Goal: Task Accomplishment & Management: Use online tool/utility

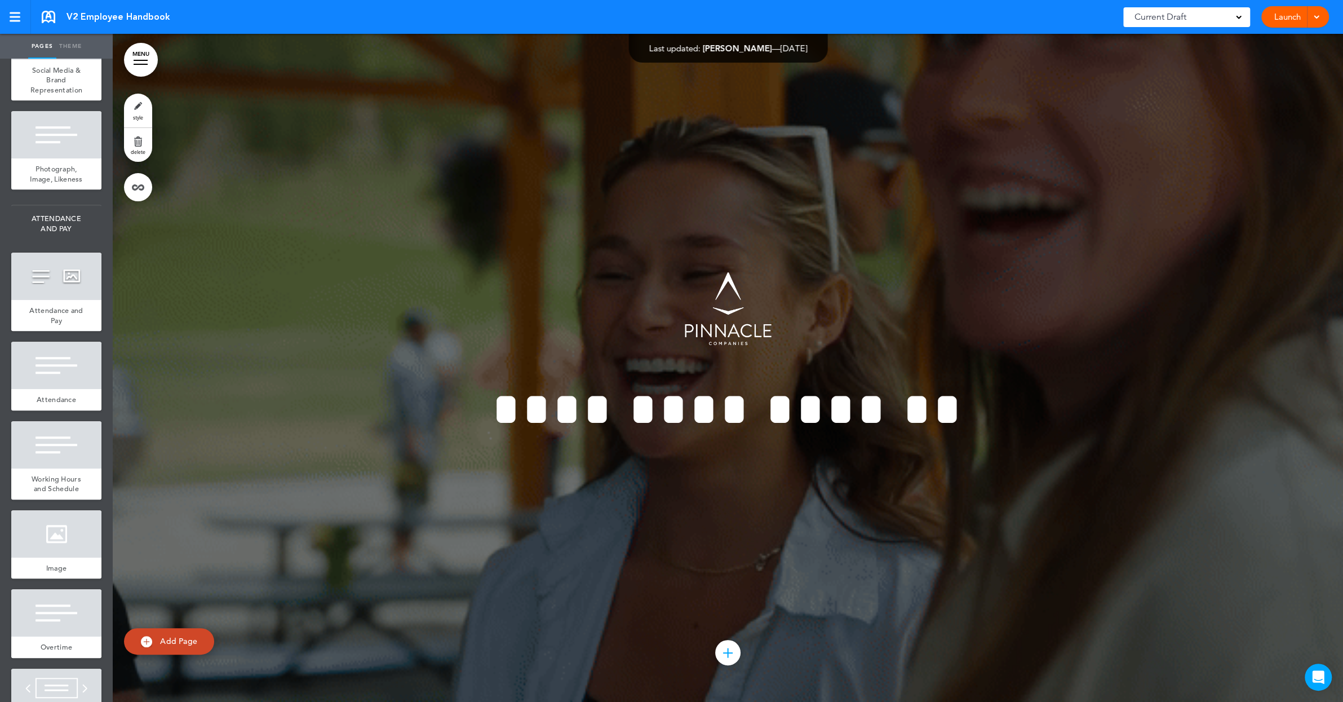
scroll to position [2791, 0]
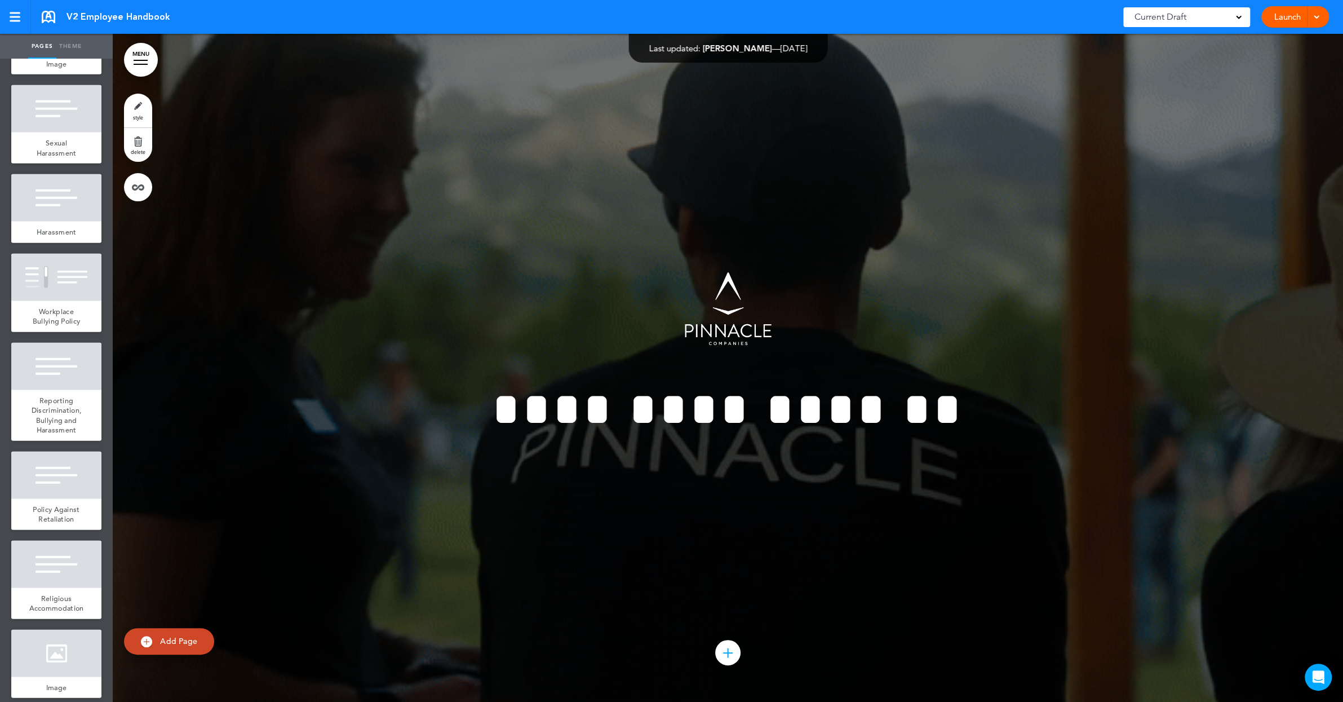
click at [77, 43] on link "Theme" at bounding box center [70, 46] width 28 height 25
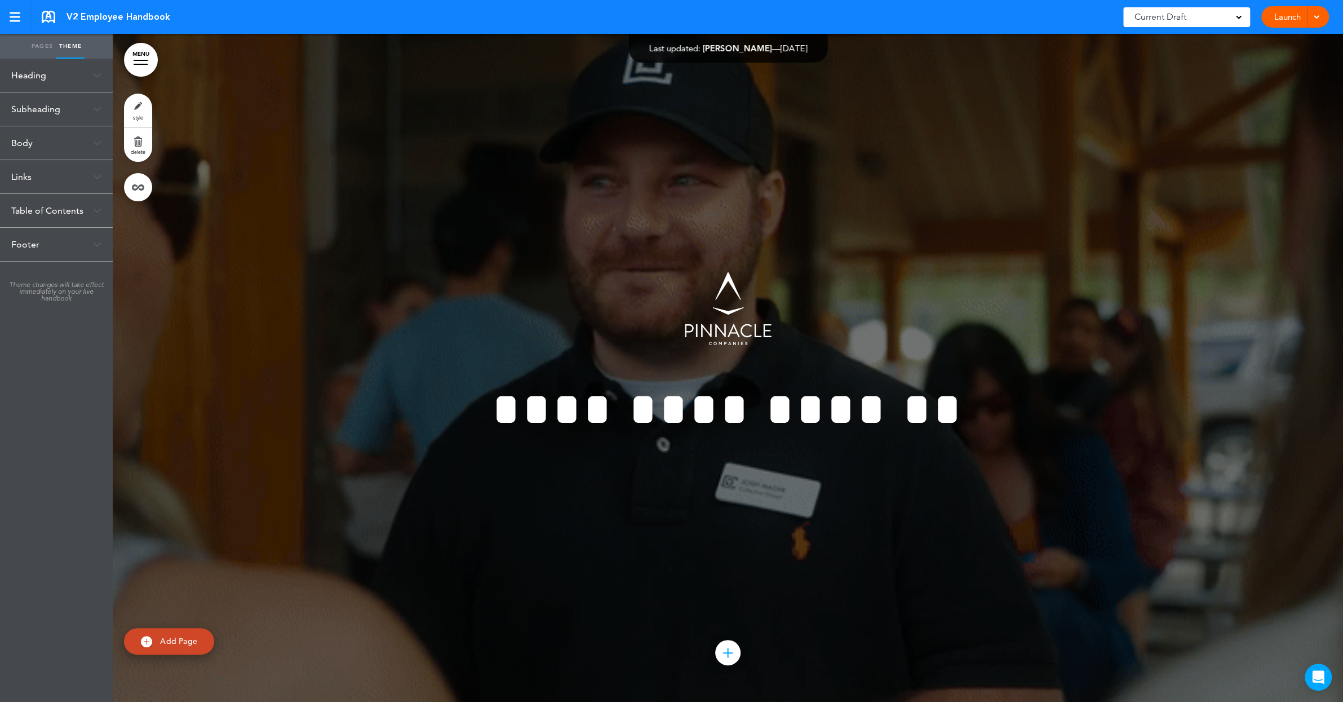
click at [38, 46] on link "Pages" at bounding box center [42, 46] width 28 height 25
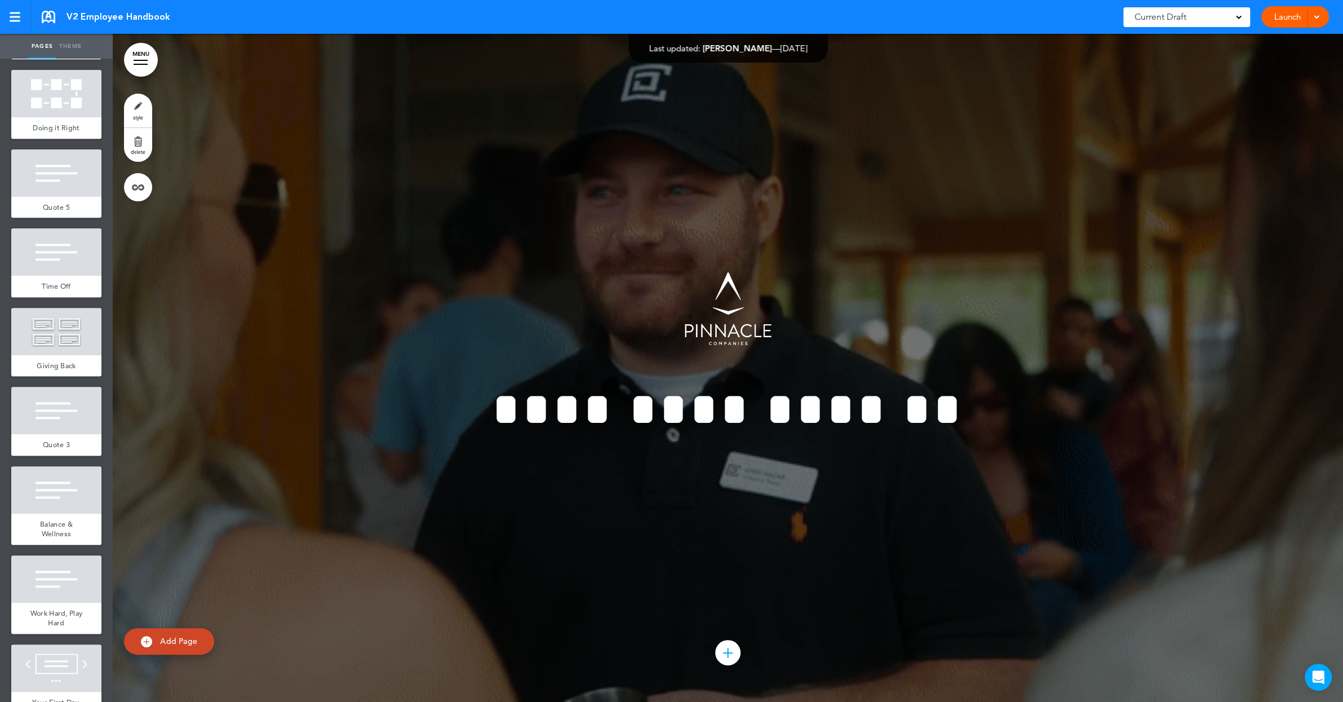
scroll to position [0, 0]
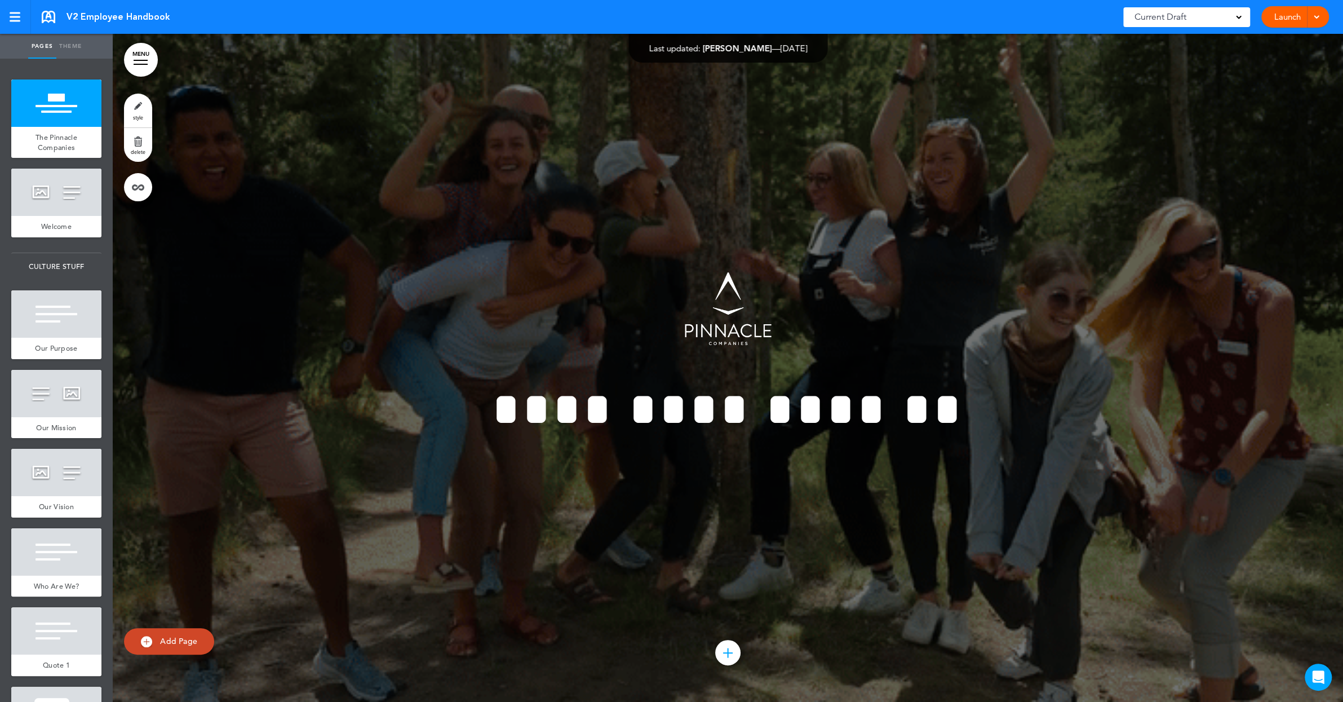
click at [1214, 20] on div "Current Draft" at bounding box center [1186, 17] width 127 height 20
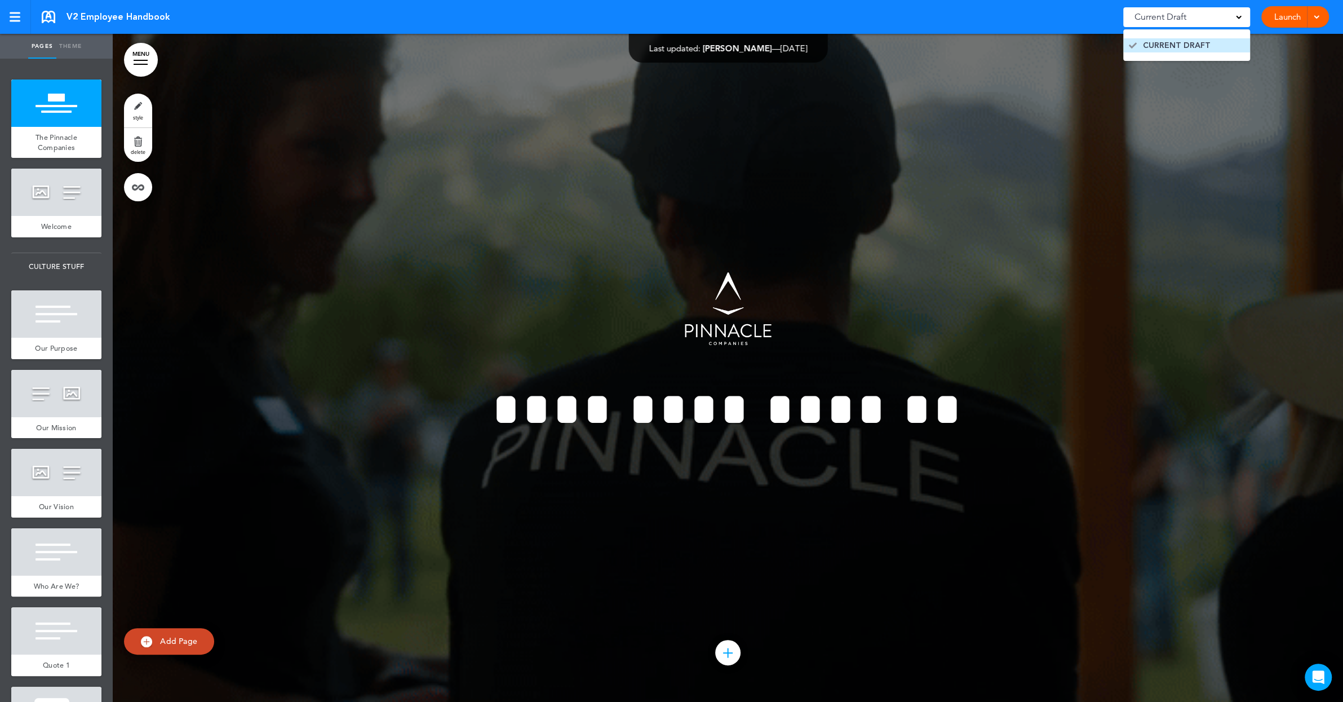
click at [1195, 46] on span "CURRENT DRAFT" at bounding box center [1177, 45] width 68 height 11
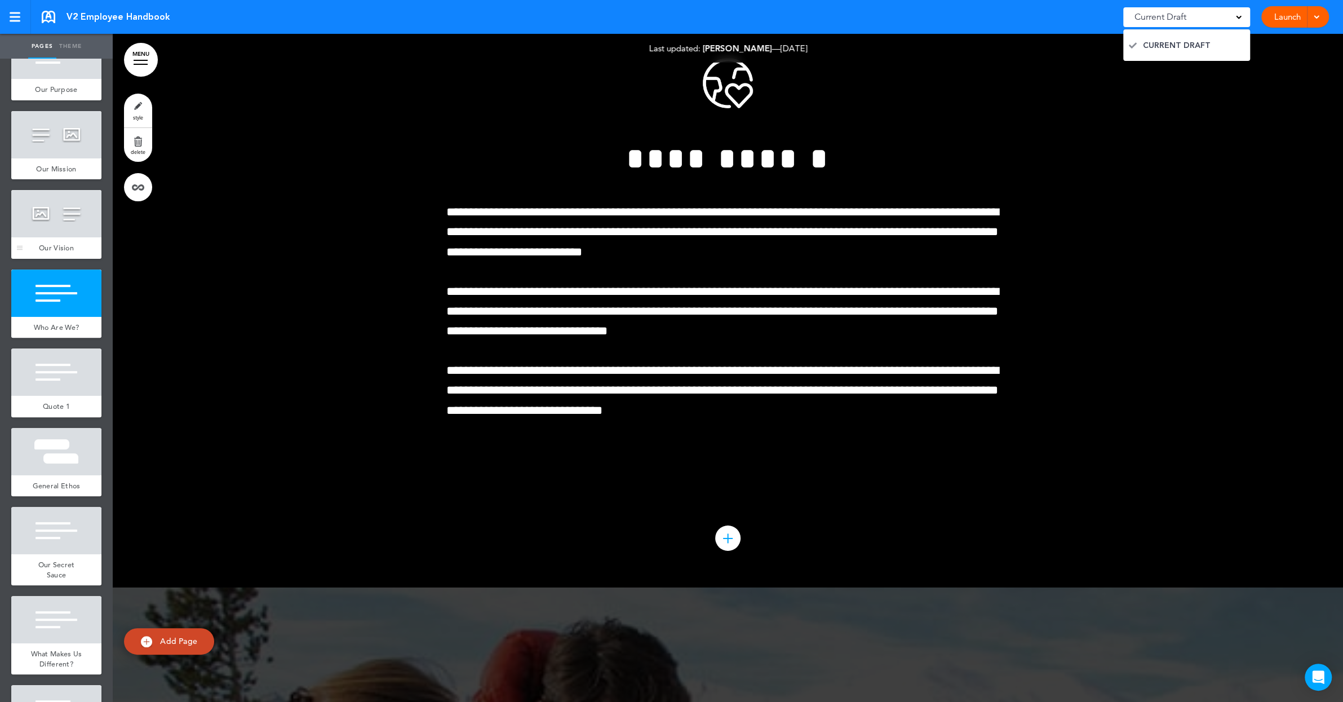
scroll to position [335, 0]
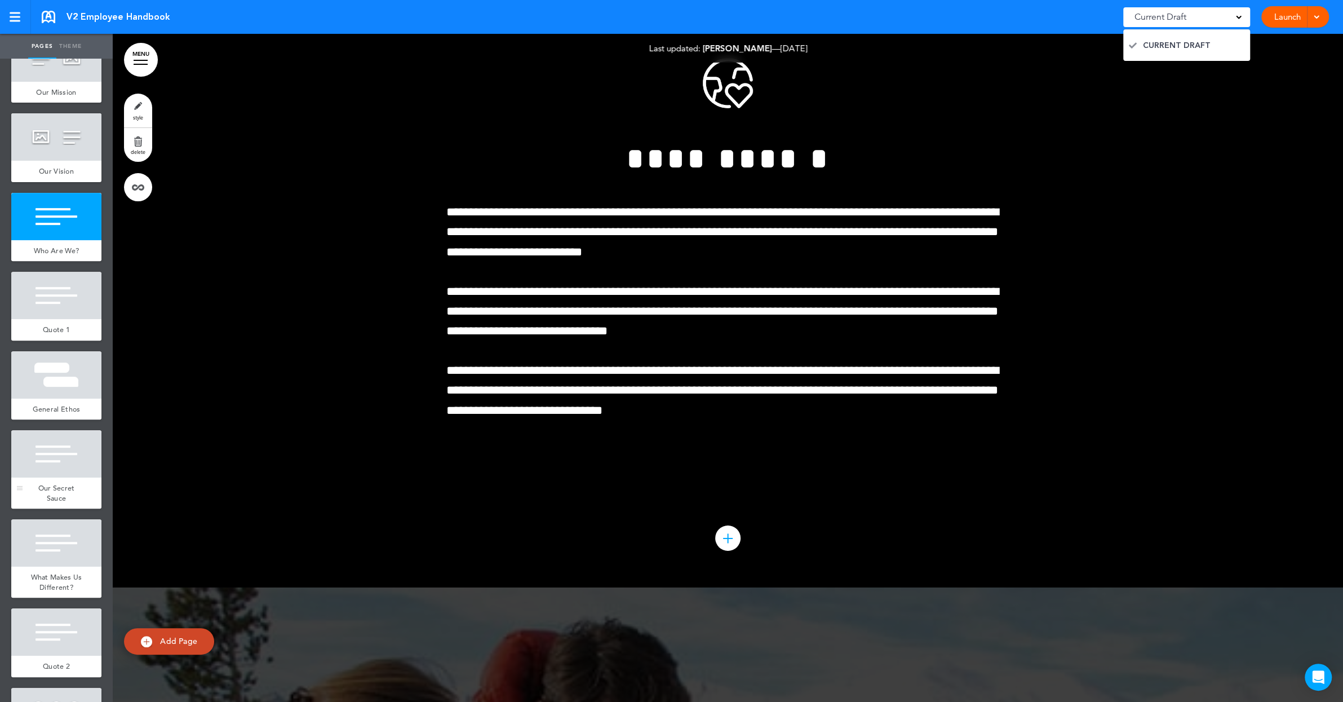
click at [52, 477] on div at bounding box center [56, 453] width 90 height 47
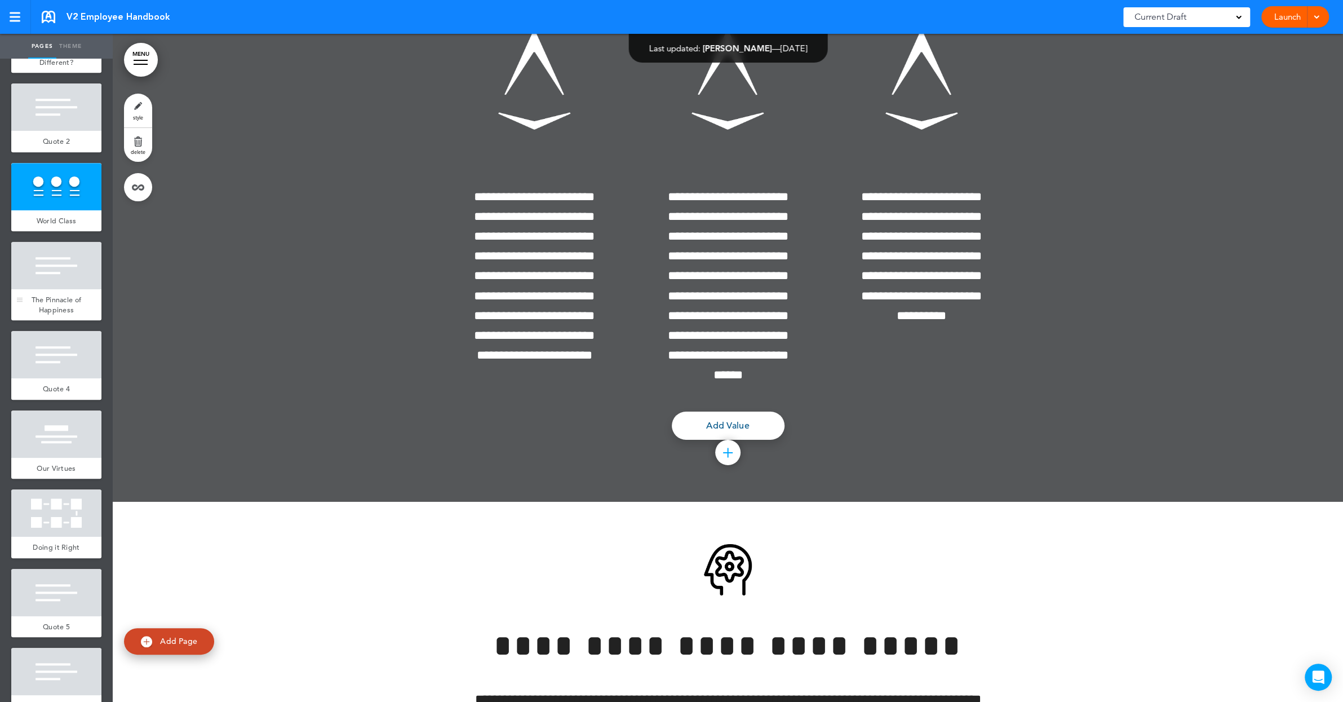
scroll to position [915, 0]
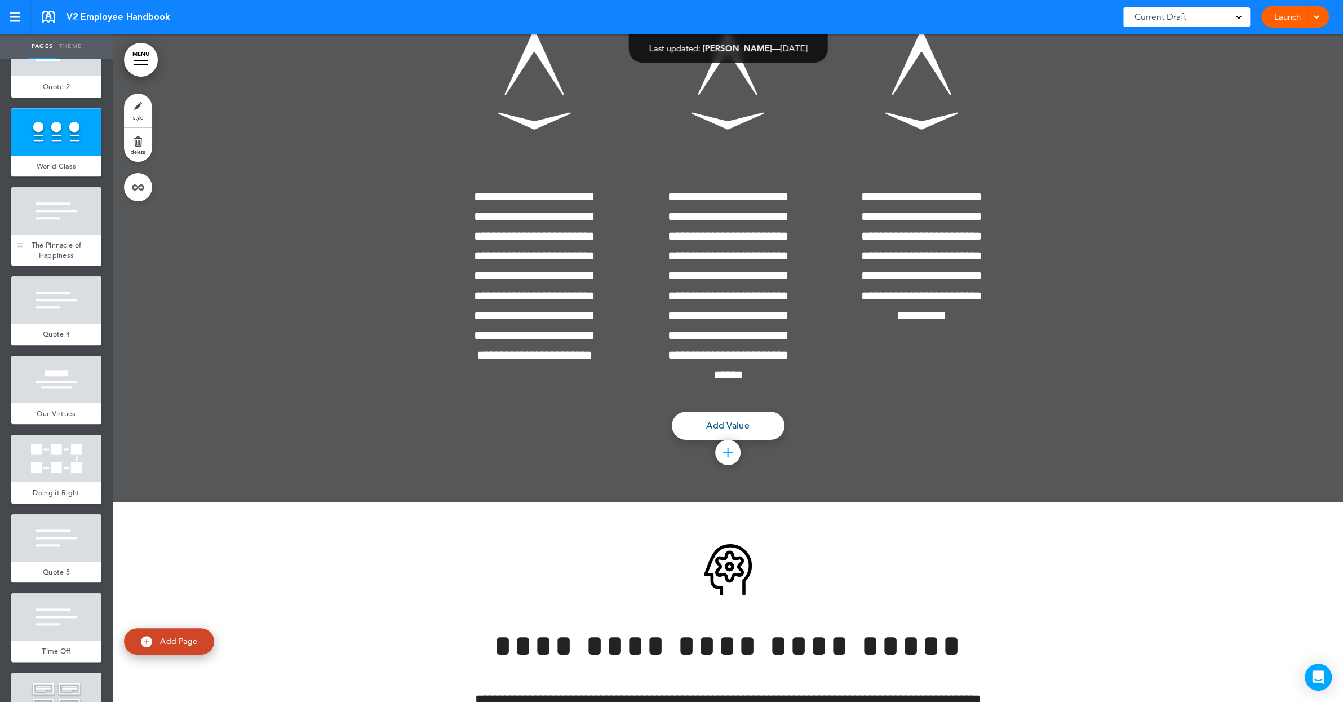
click at [51, 233] on div at bounding box center [56, 210] width 90 height 47
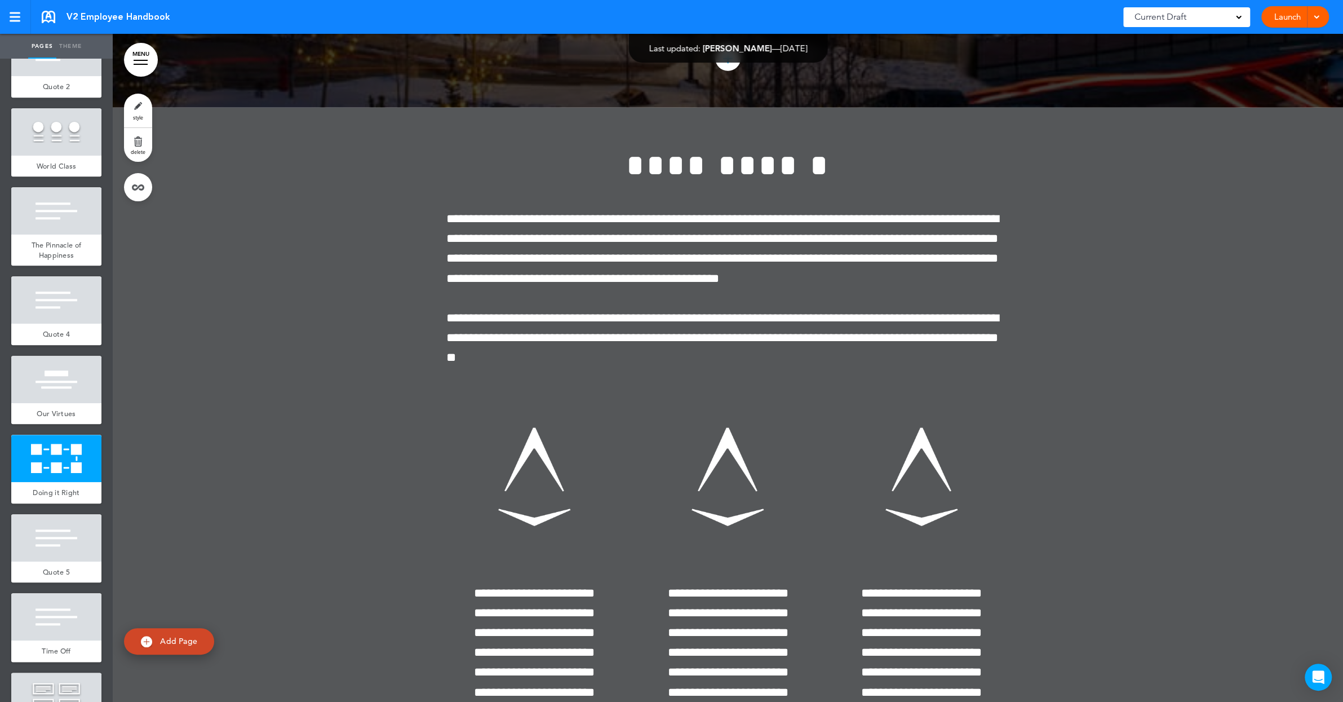
scroll to position [6814, 0]
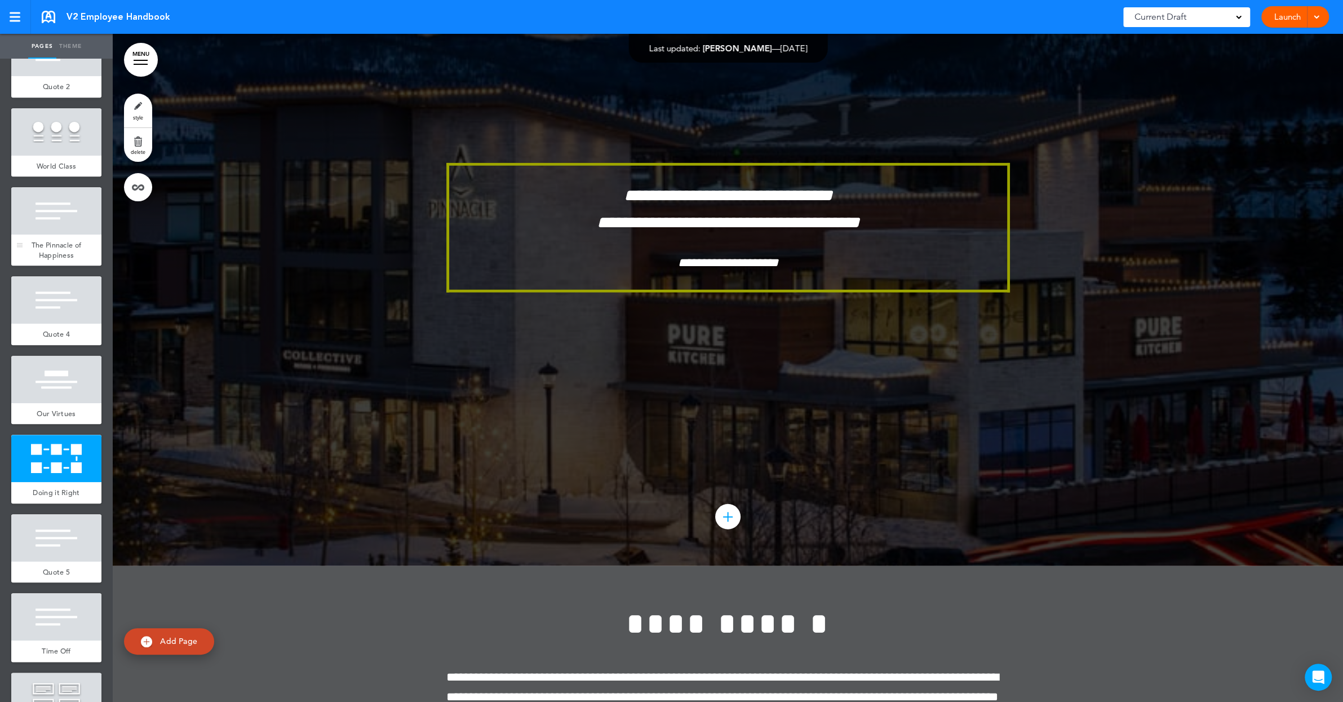
drag, startPoint x: 54, startPoint y: 232, endPoint x: 81, endPoint y: 232, distance: 27.0
click at [54, 232] on div at bounding box center [56, 210] width 90 height 47
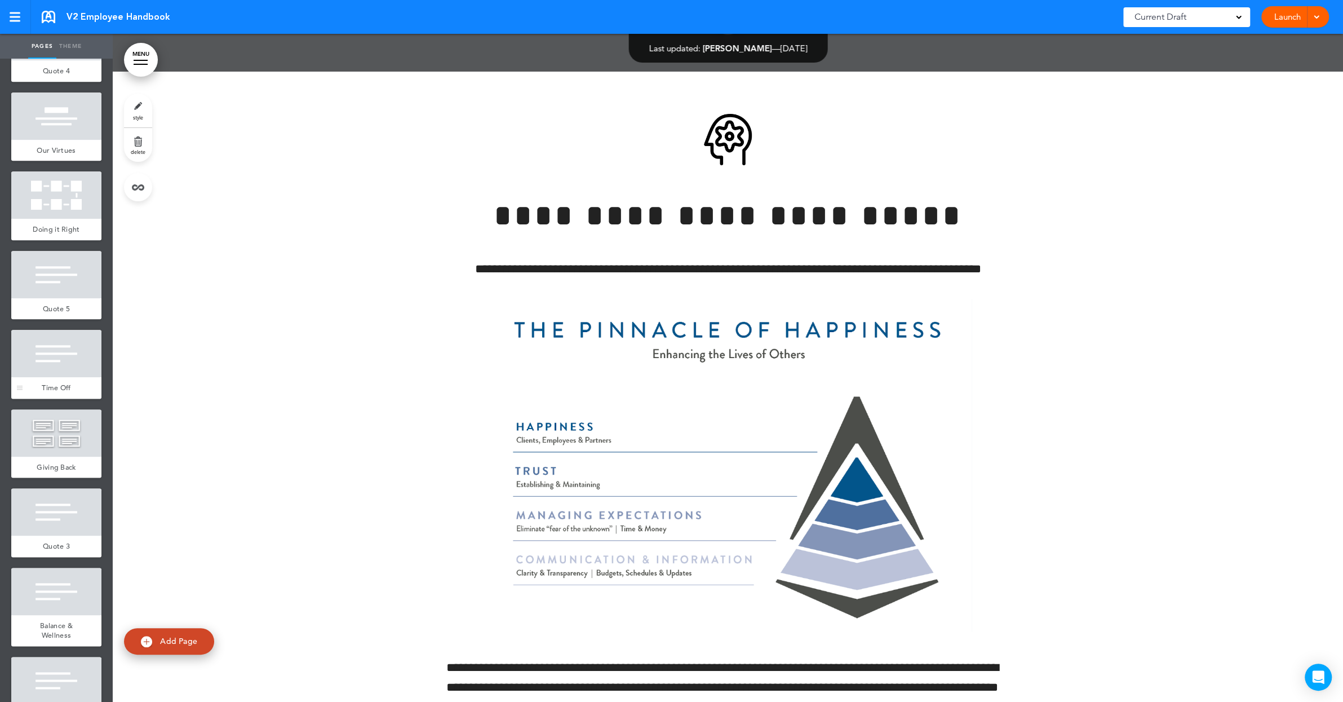
scroll to position [1180, 0]
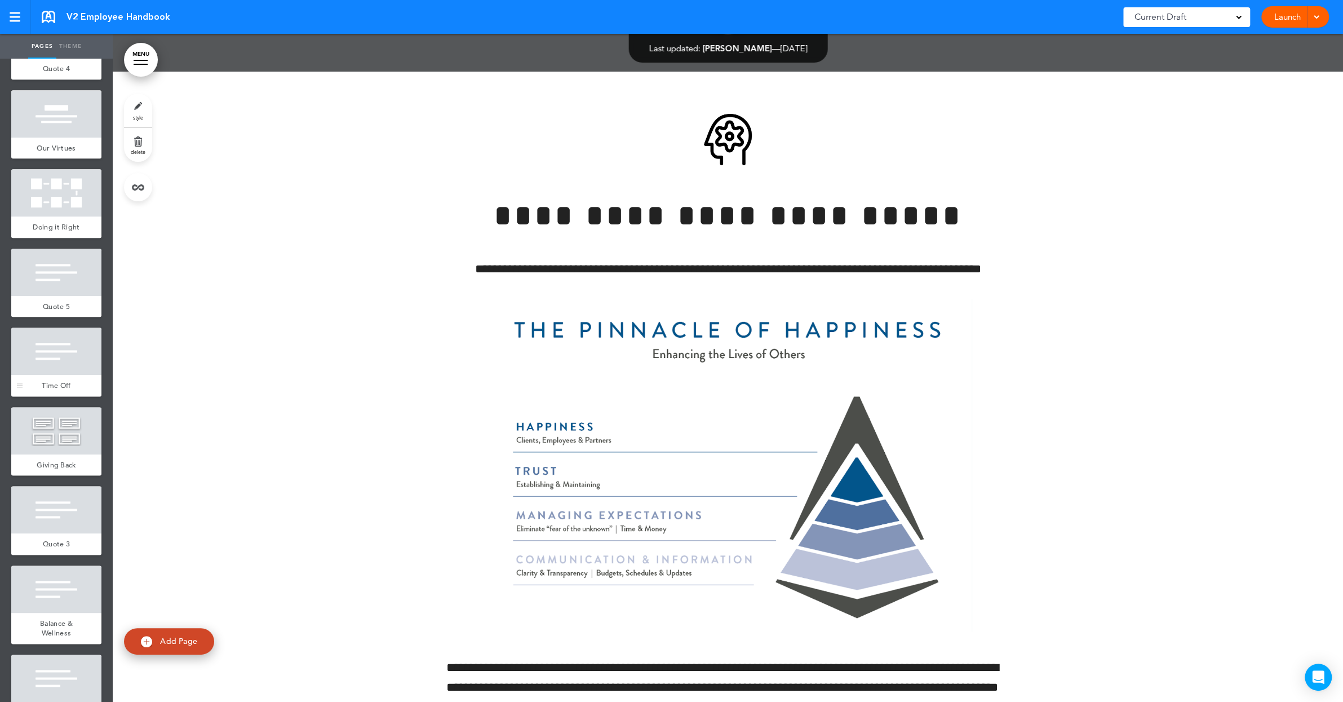
click at [55, 370] on div at bounding box center [56, 350] width 90 height 47
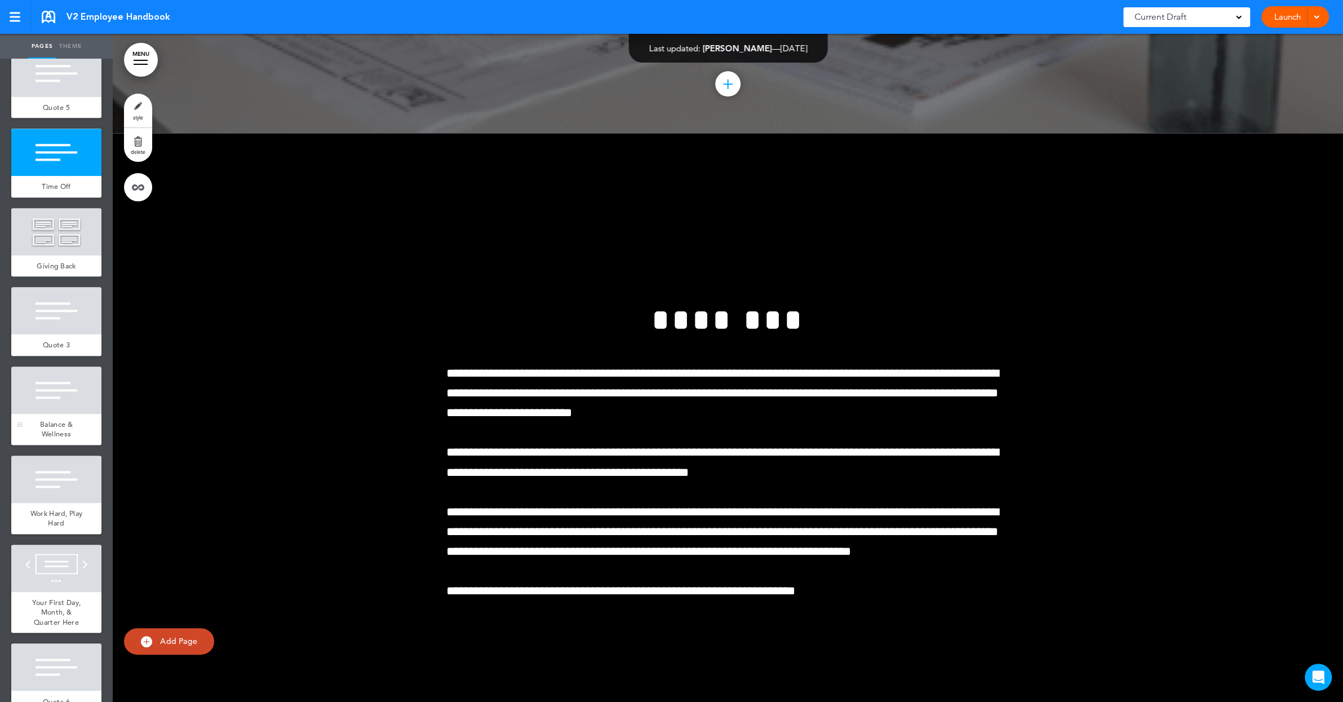
scroll to position [1380, 0]
click at [33, 413] on div at bounding box center [56, 389] width 90 height 47
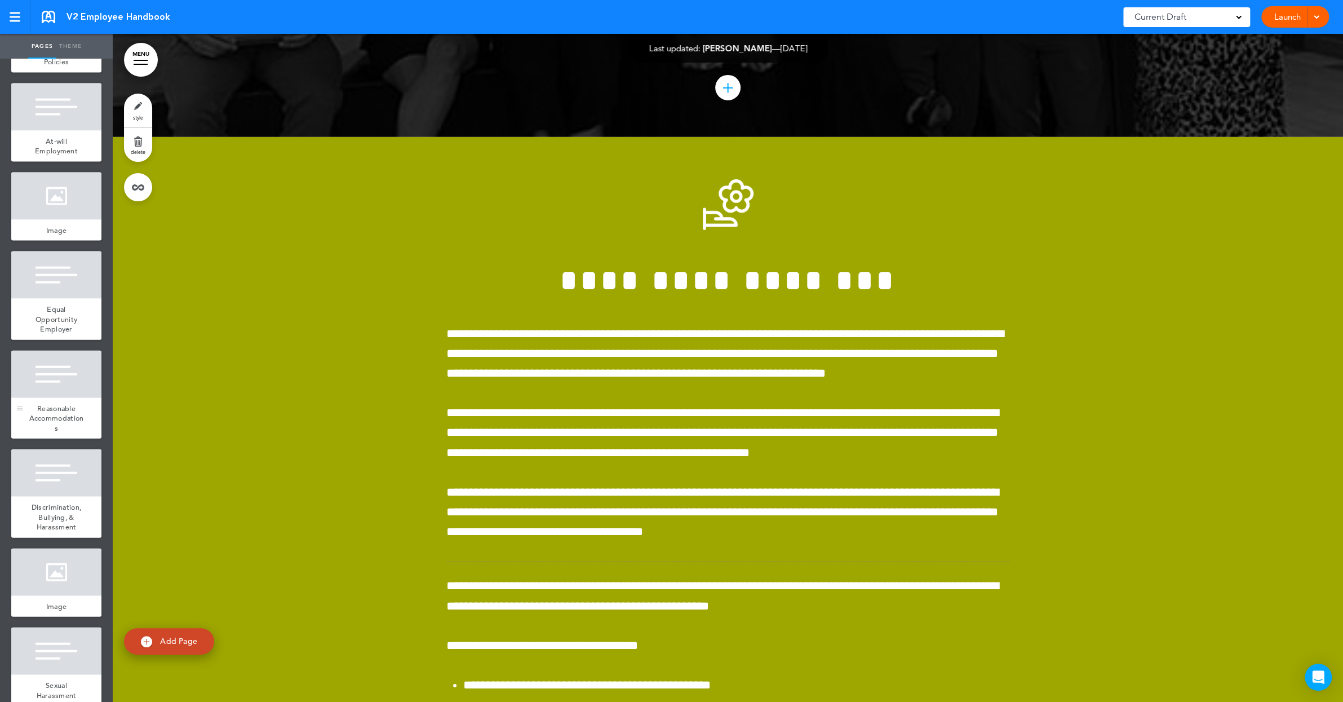
scroll to position [2248, 0]
click at [58, 299] on div at bounding box center [56, 274] width 90 height 47
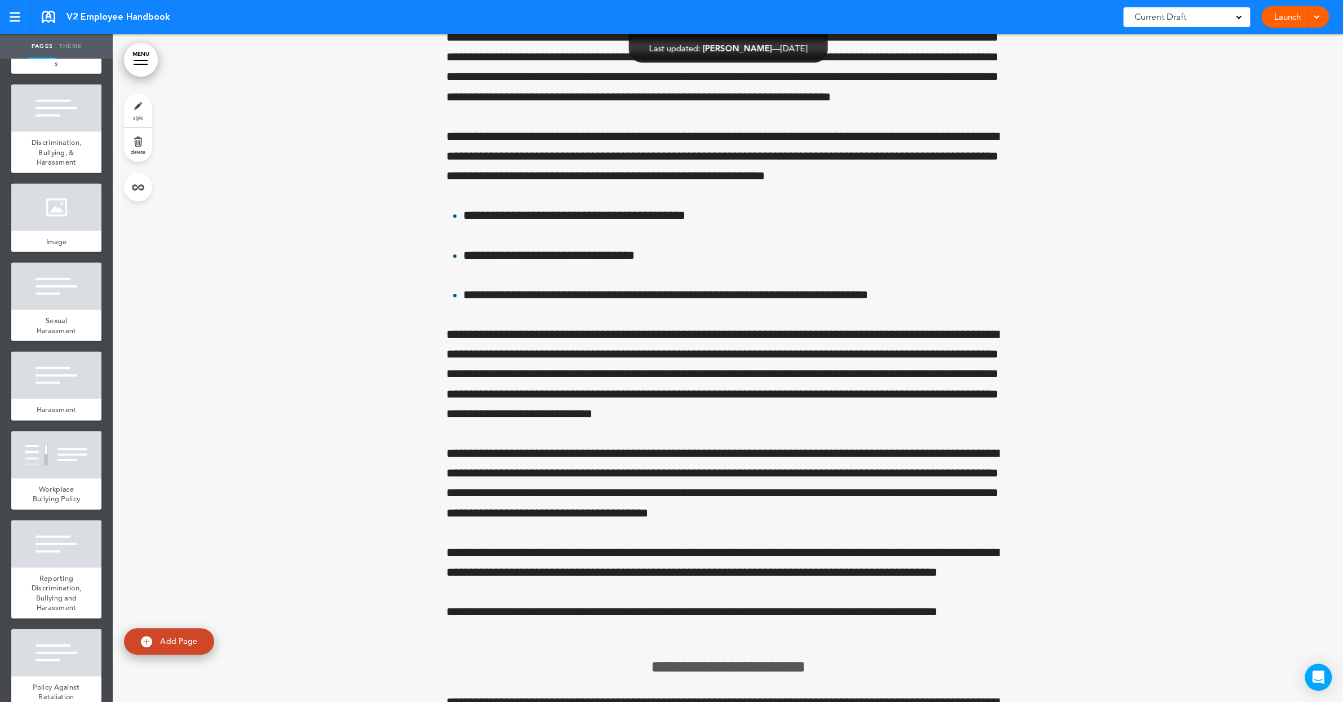
scroll to position [2634, 0]
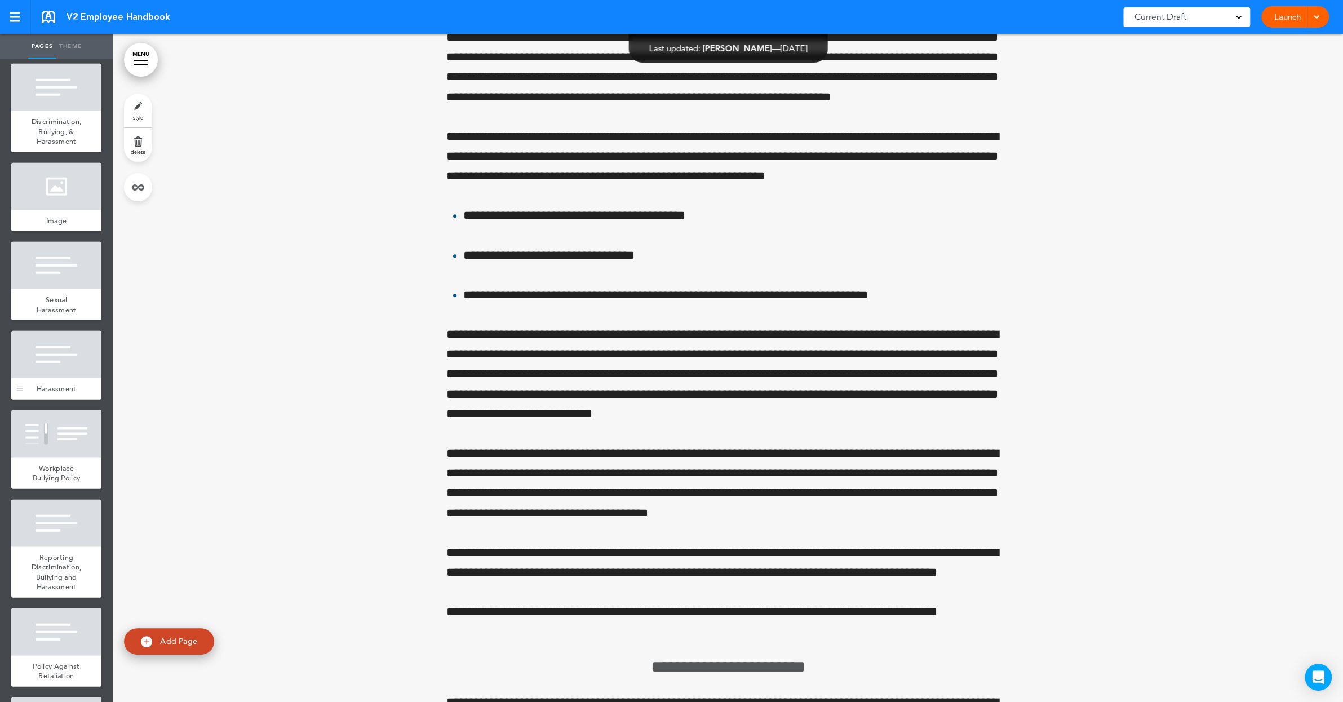
click at [54, 378] on div at bounding box center [56, 354] width 90 height 47
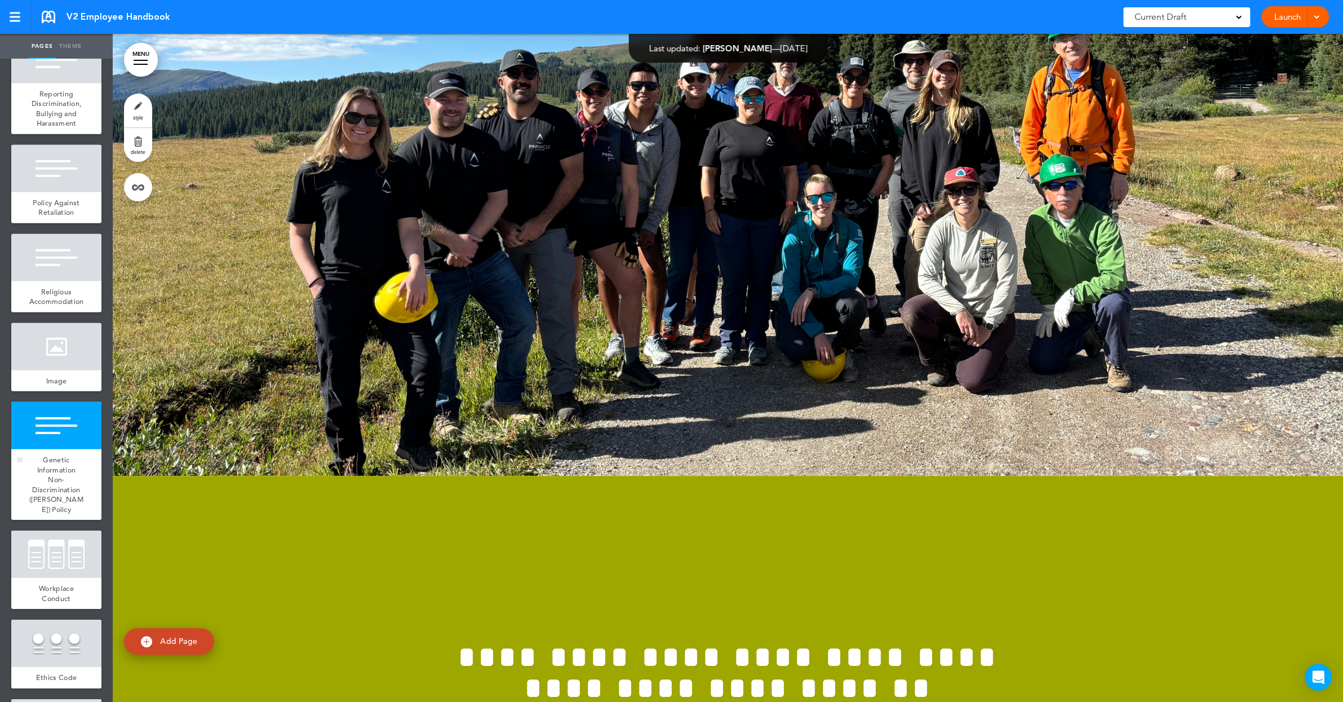
scroll to position [3098, 0]
click at [63, 370] on div at bounding box center [56, 345] width 90 height 47
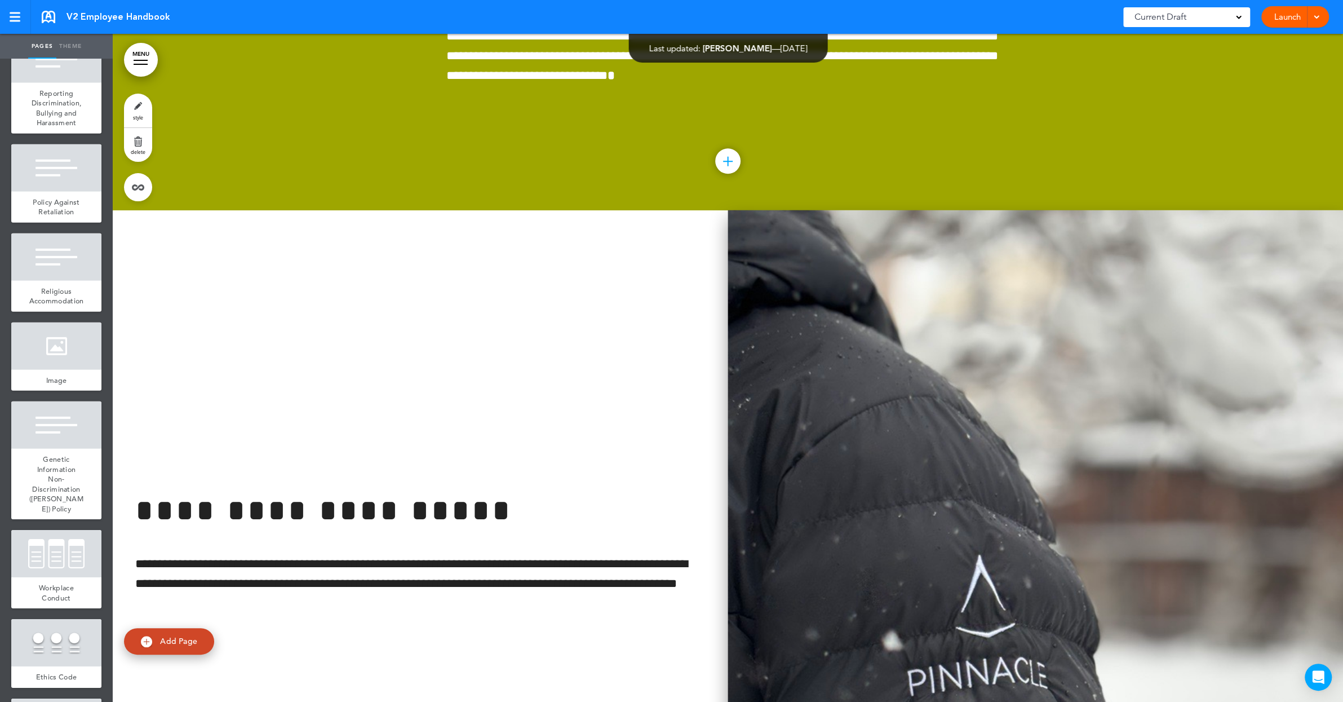
scroll to position [45160, 0]
